Goal: Information Seeking & Learning: Learn about a topic

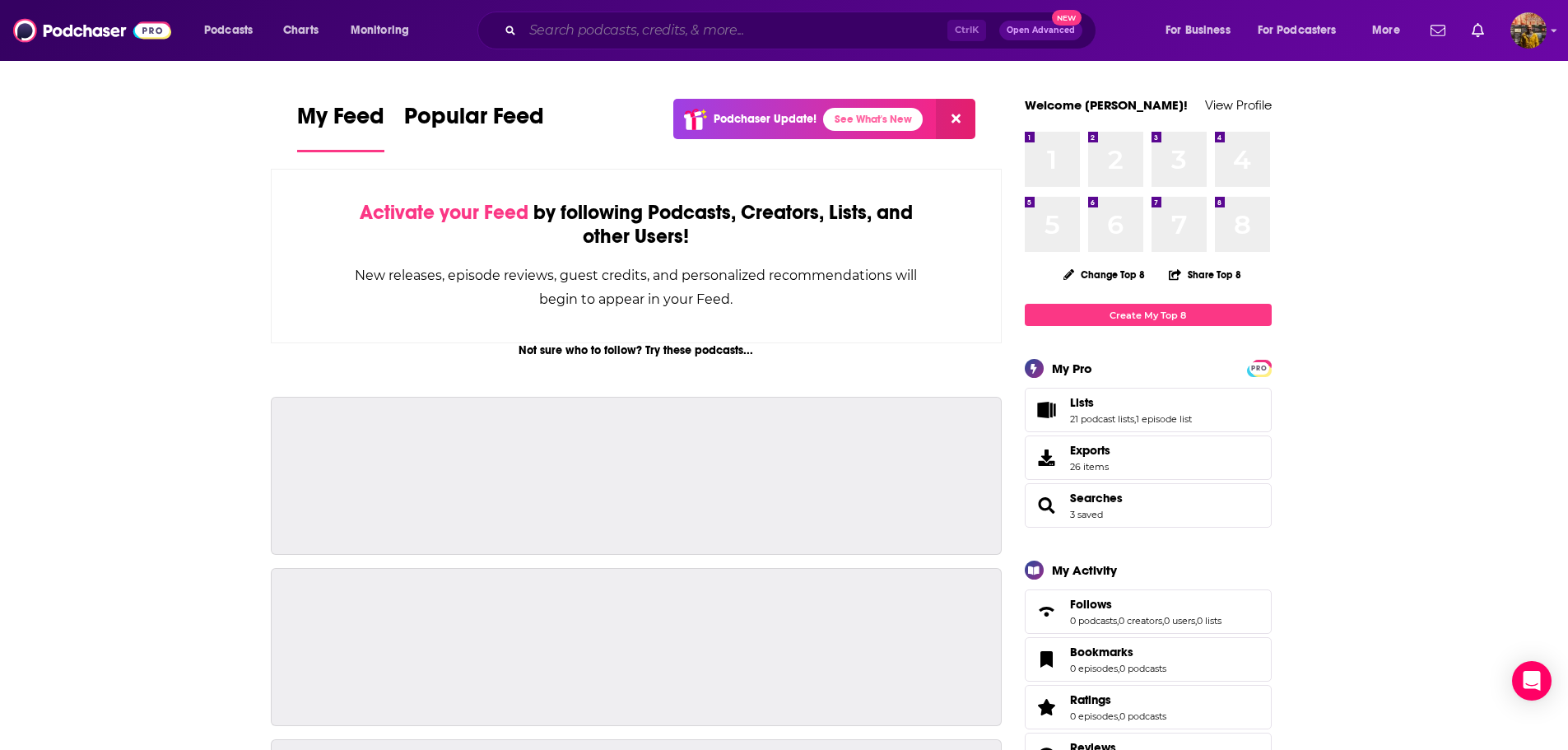
click at [855, 24] on input "Search podcasts, credits, & more..." at bounding box center [735, 31] width 425 height 27
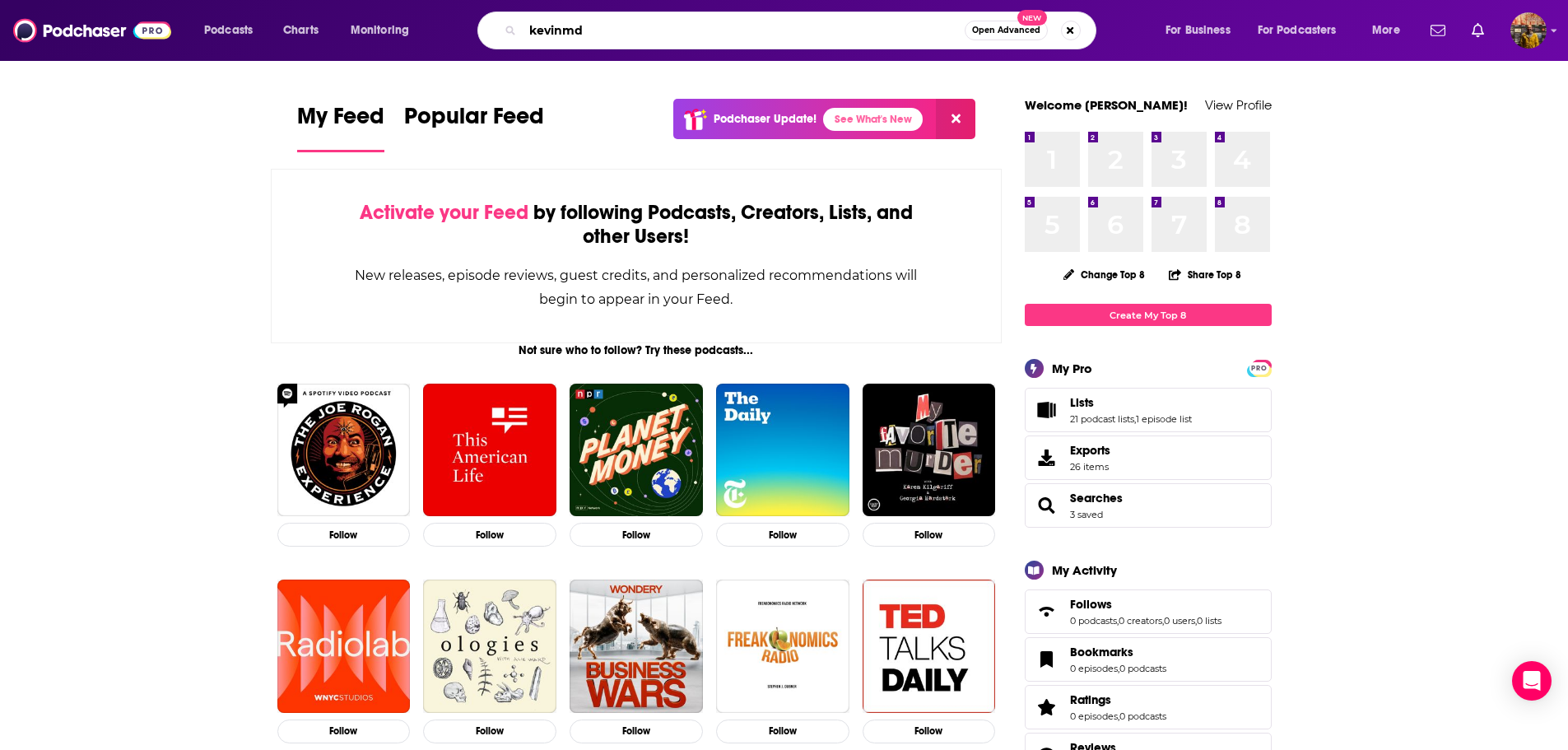
type input "kevinmd"
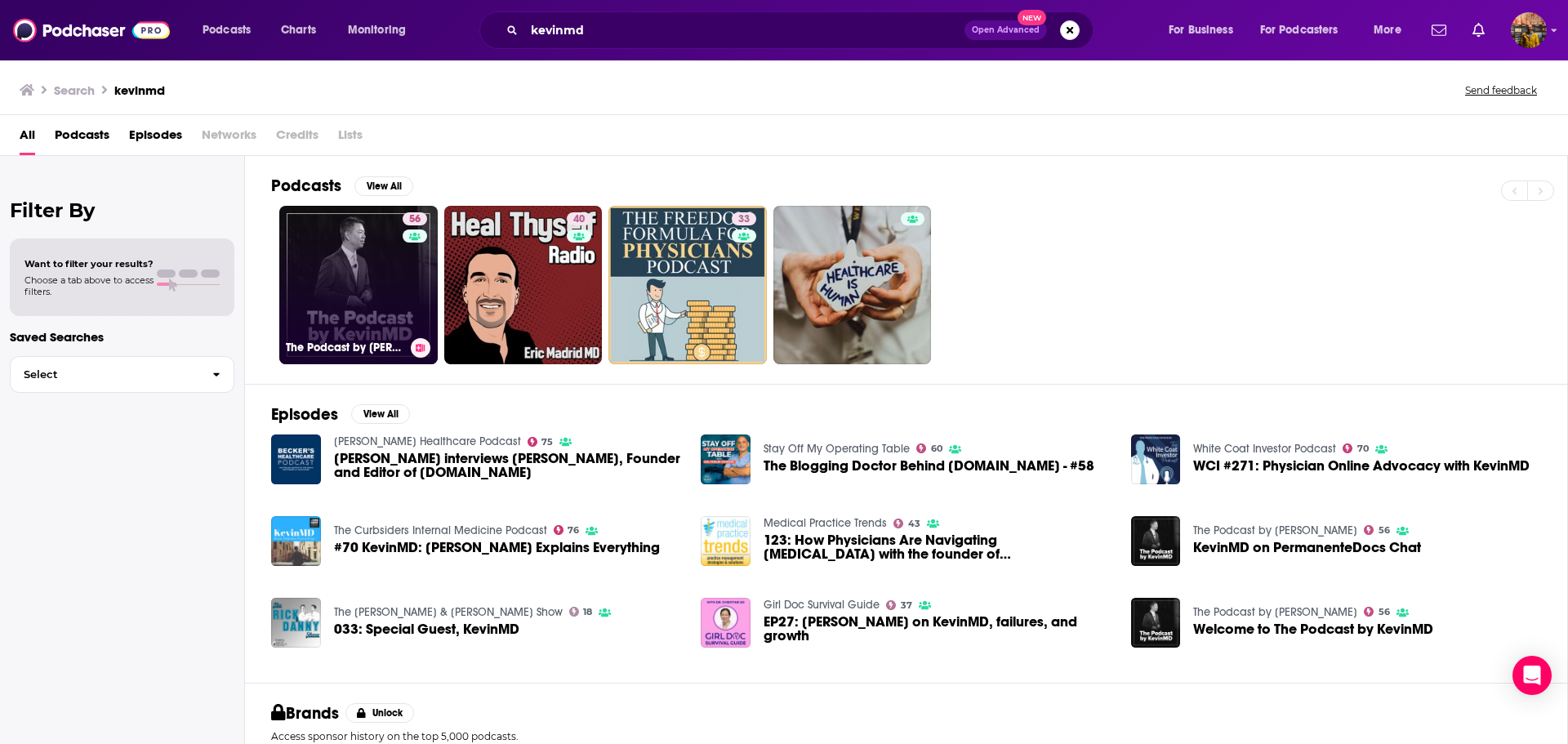
click at [348, 252] on link "56 The Podcast by [PERSON_NAME]" at bounding box center [358, 284] width 158 height 158
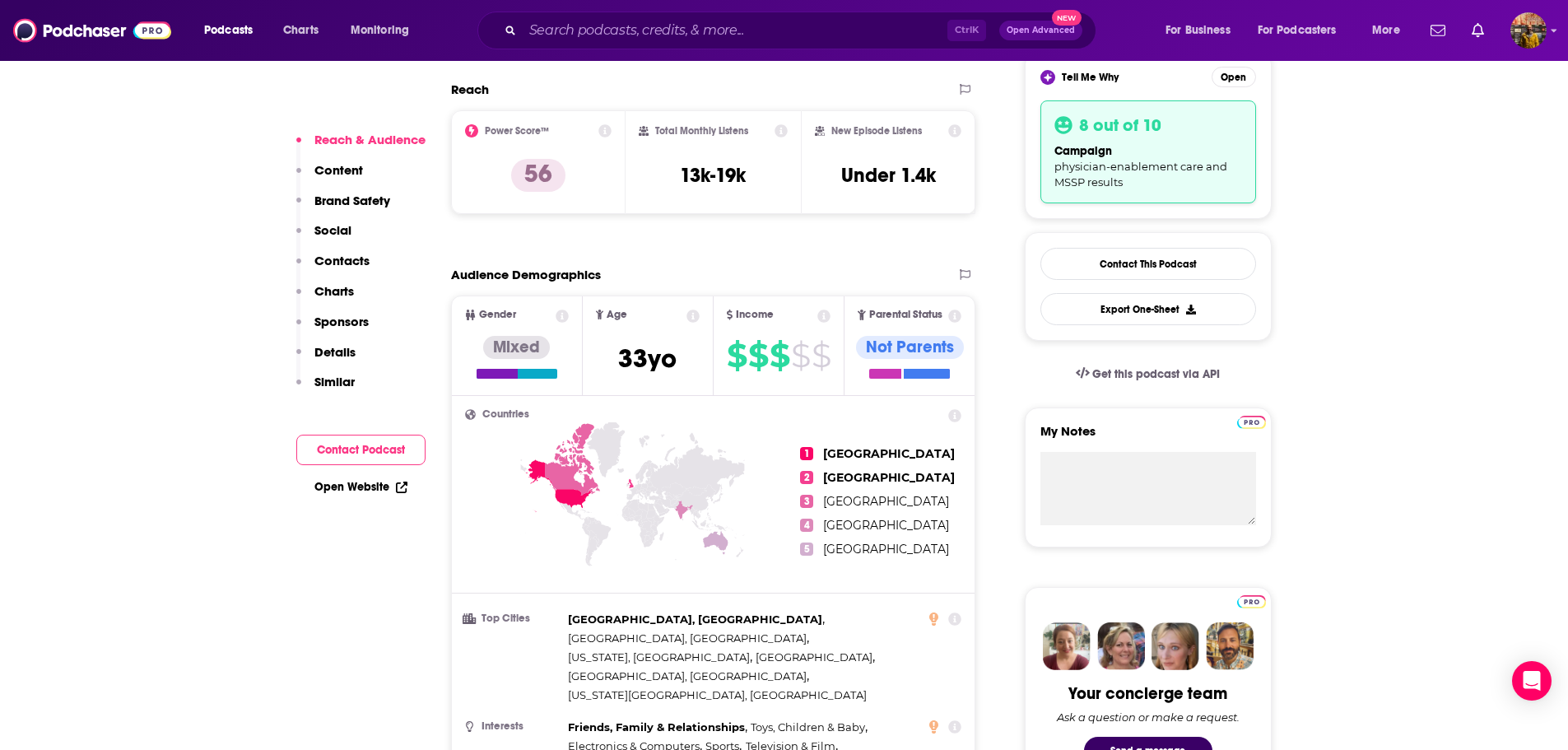
scroll to position [411, 0]
